Goal: Download file/media

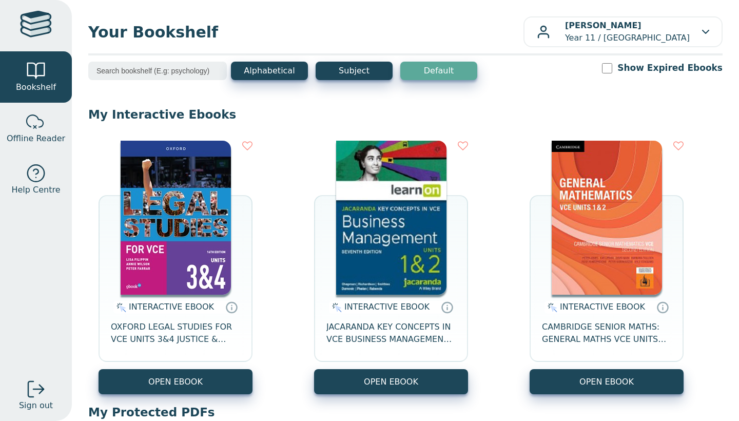
scroll to position [271, 0]
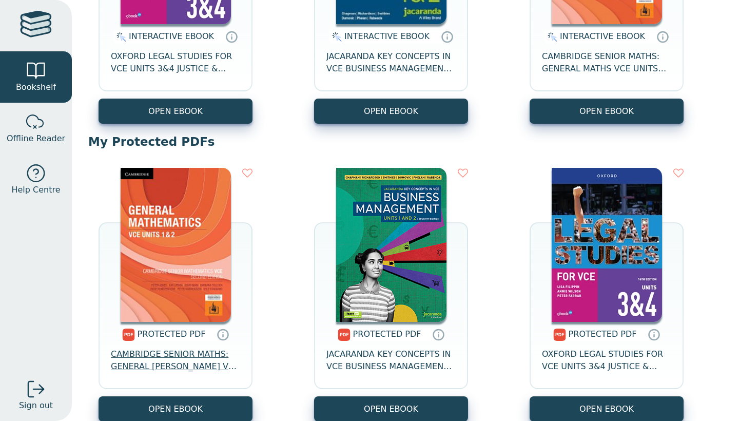
click at [164, 368] on span "CAMBRIDGE SENIOR MATHS: GENERAL MATHS VCE UNITS 1&2" at bounding box center [175, 360] width 129 height 25
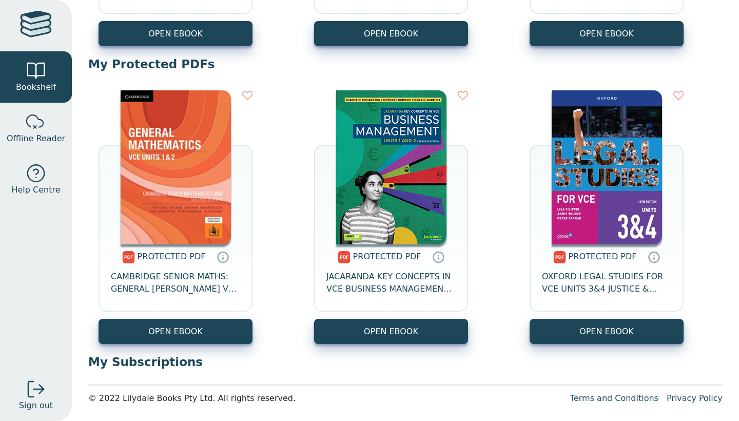
scroll to position [348, 0]
click at [183, 285] on span "CAMBRIDGE SENIOR MATHS: GENERAL MATHS VCE UNITS 1&2" at bounding box center [175, 283] width 129 height 25
click at [166, 300] on div "PROTECTED PDF CAMBRIDGE SENIOR MATHS: GENERAL MATHS VCE UNITS 1&2" at bounding box center [176, 281] width 154 height 74
click at [165, 279] on span "CAMBRIDGE SENIOR MATHS: GENERAL [PERSON_NAME] VCE UNITS 1&2" at bounding box center [175, 283] width 129 height 25
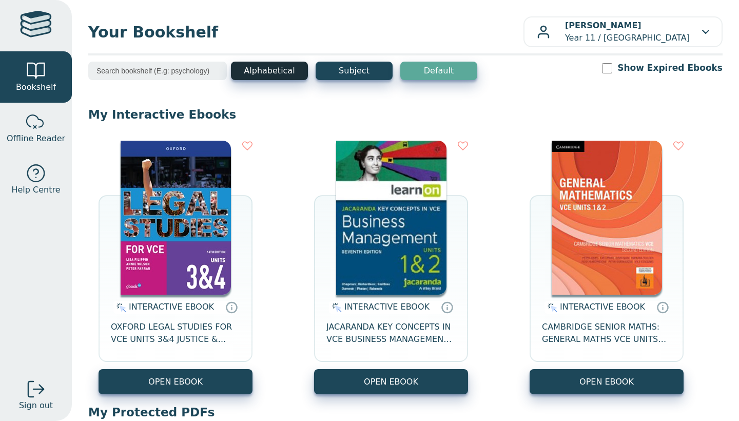
scroll to position [0, 0]
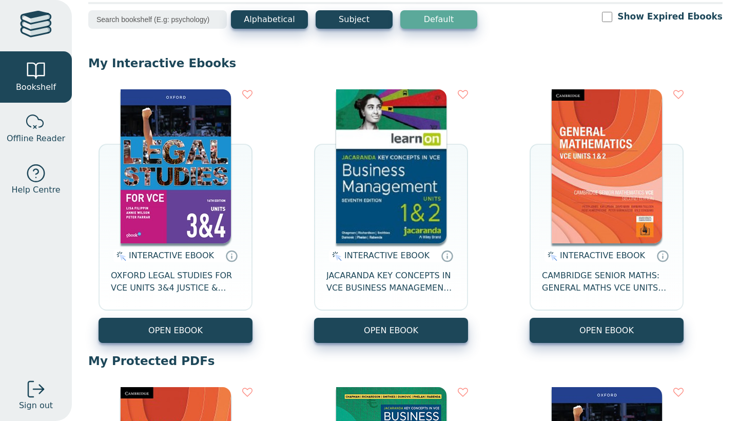
scroll to position [37, 0]
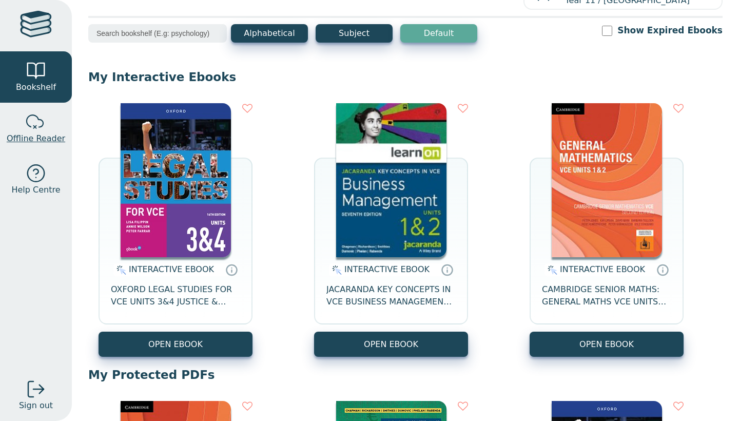
click at [39, 129] on div at bounding box center [36, 122] width 21 height 21
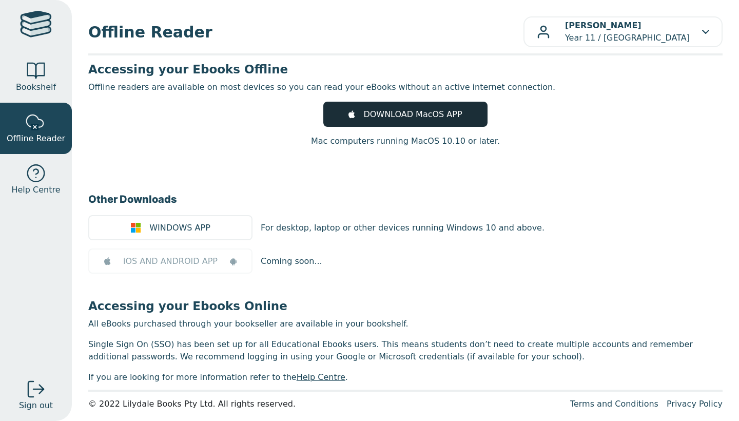
click at [380, 116] on span "DOWNLOAD MacOS APP" at bounding box center [413, 114] width 99 height 12
